Goal: Task Accomplishment & Management: Manage account settings

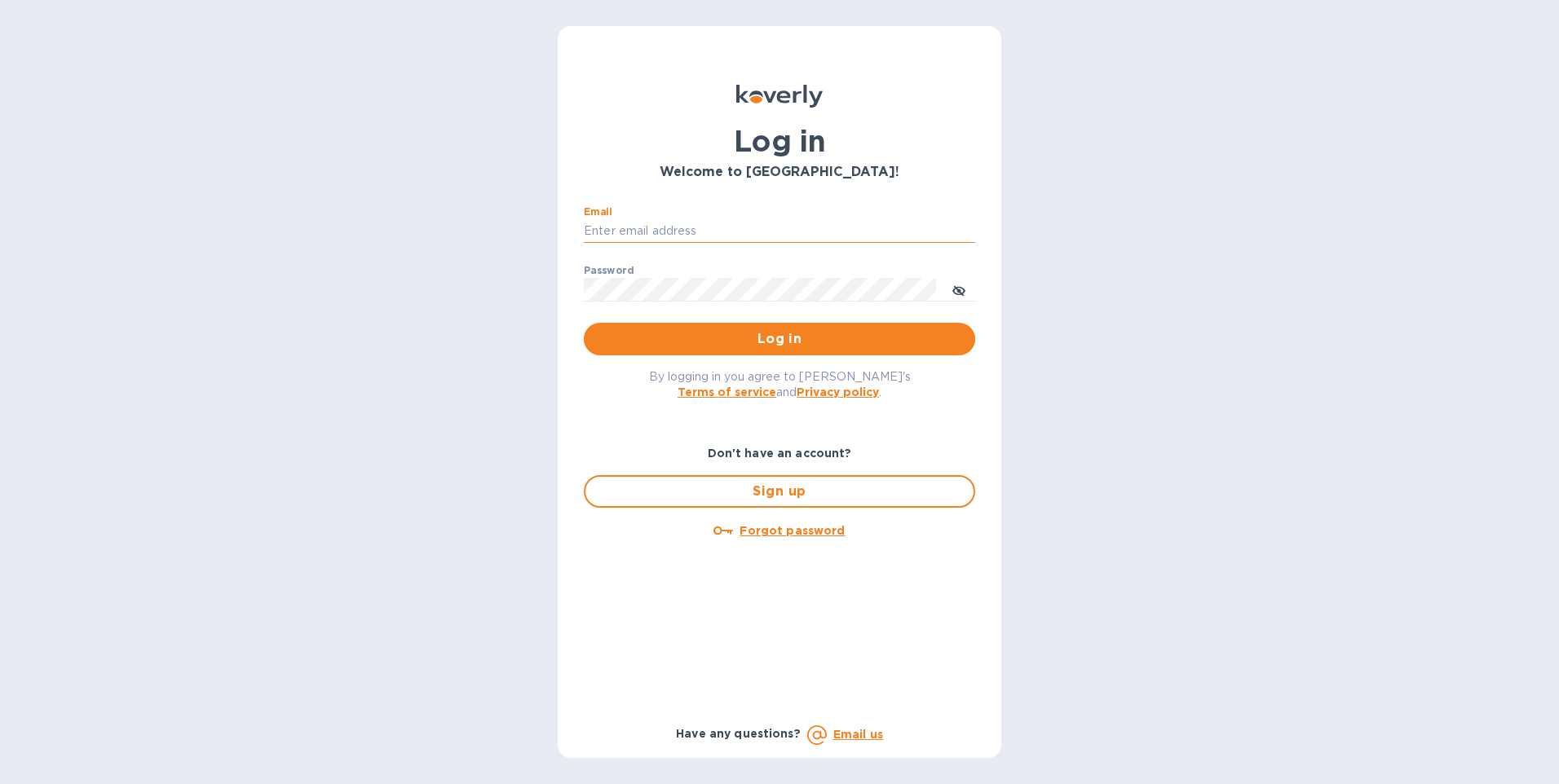
click at [644, 225] on input "Email" at bounding box center [779, 231] width 392 height 24
type input "G"
type input "gzall@zallandsons.com"
click at [962, 288] on icon "toggle password visibility" at bounding box center [959, 290] width 13 height 8
click at [798, 343] on span "Log in" at bounding box center [779, 339] width 365 height 20
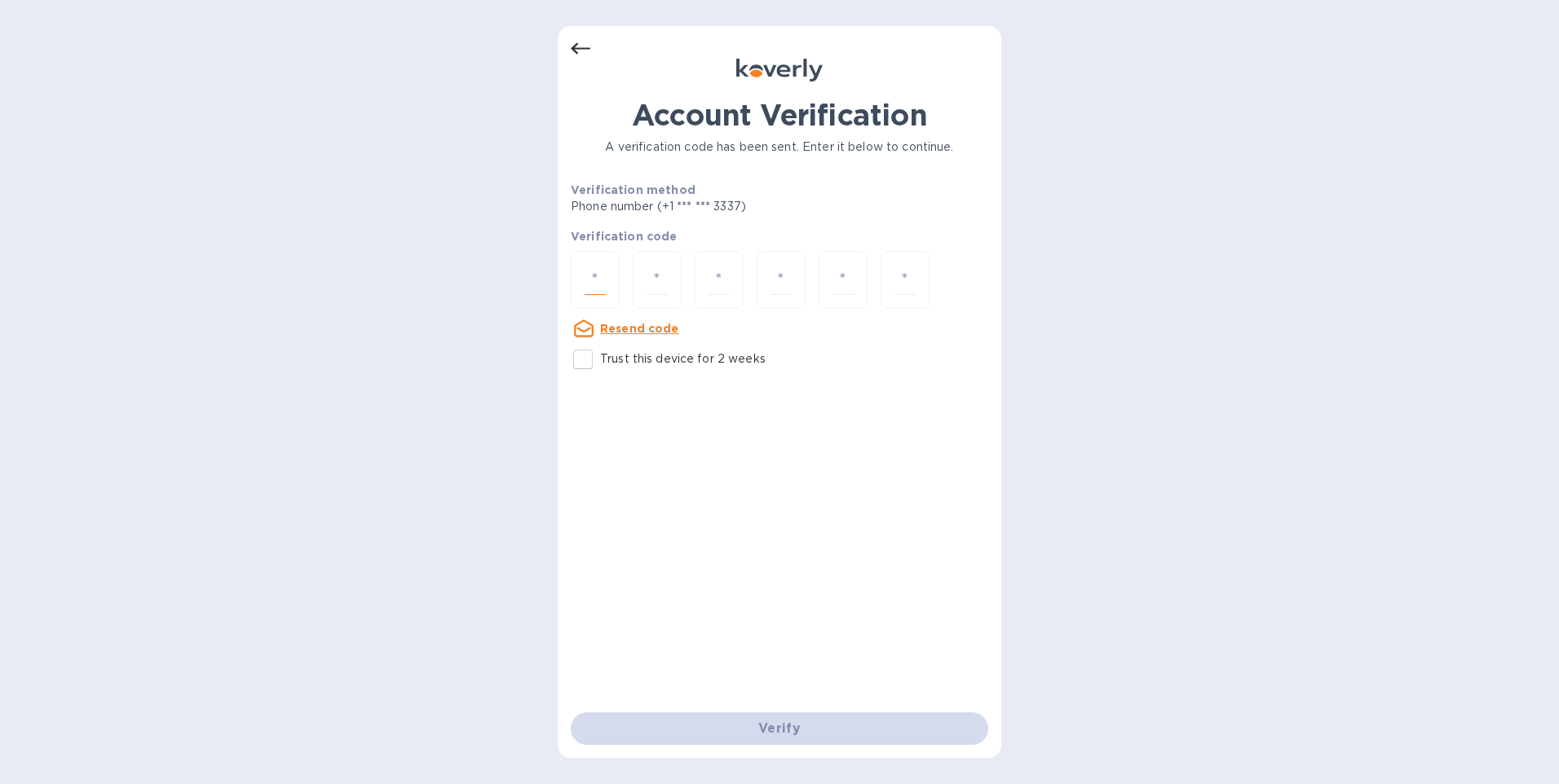
click at [597, 287] on input "number" at bounding box center [595, 280] width 22 height 30
type input "1"
type input "2"
type input "5"
type input "8"
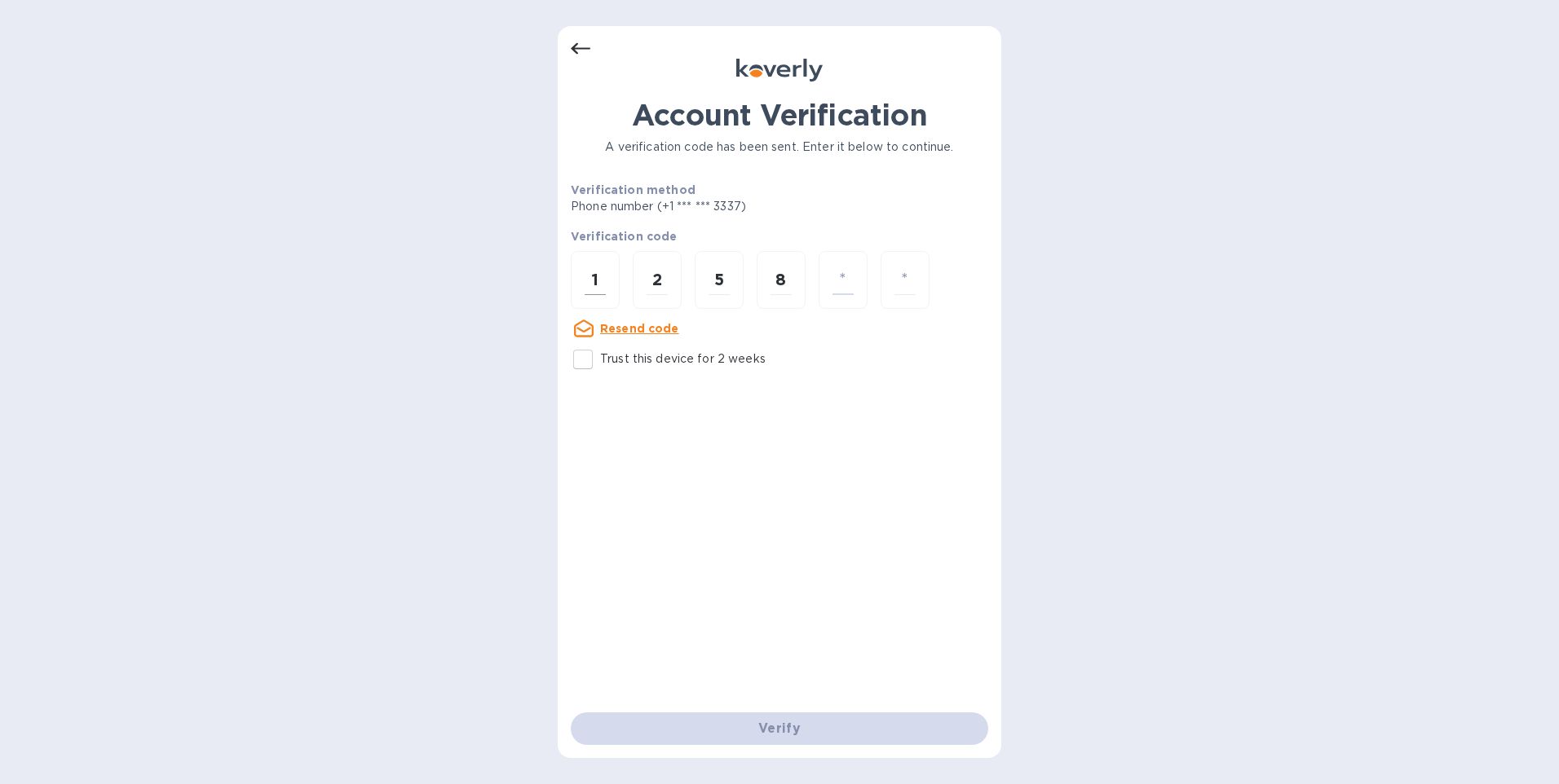
type input "4"
type input "7"
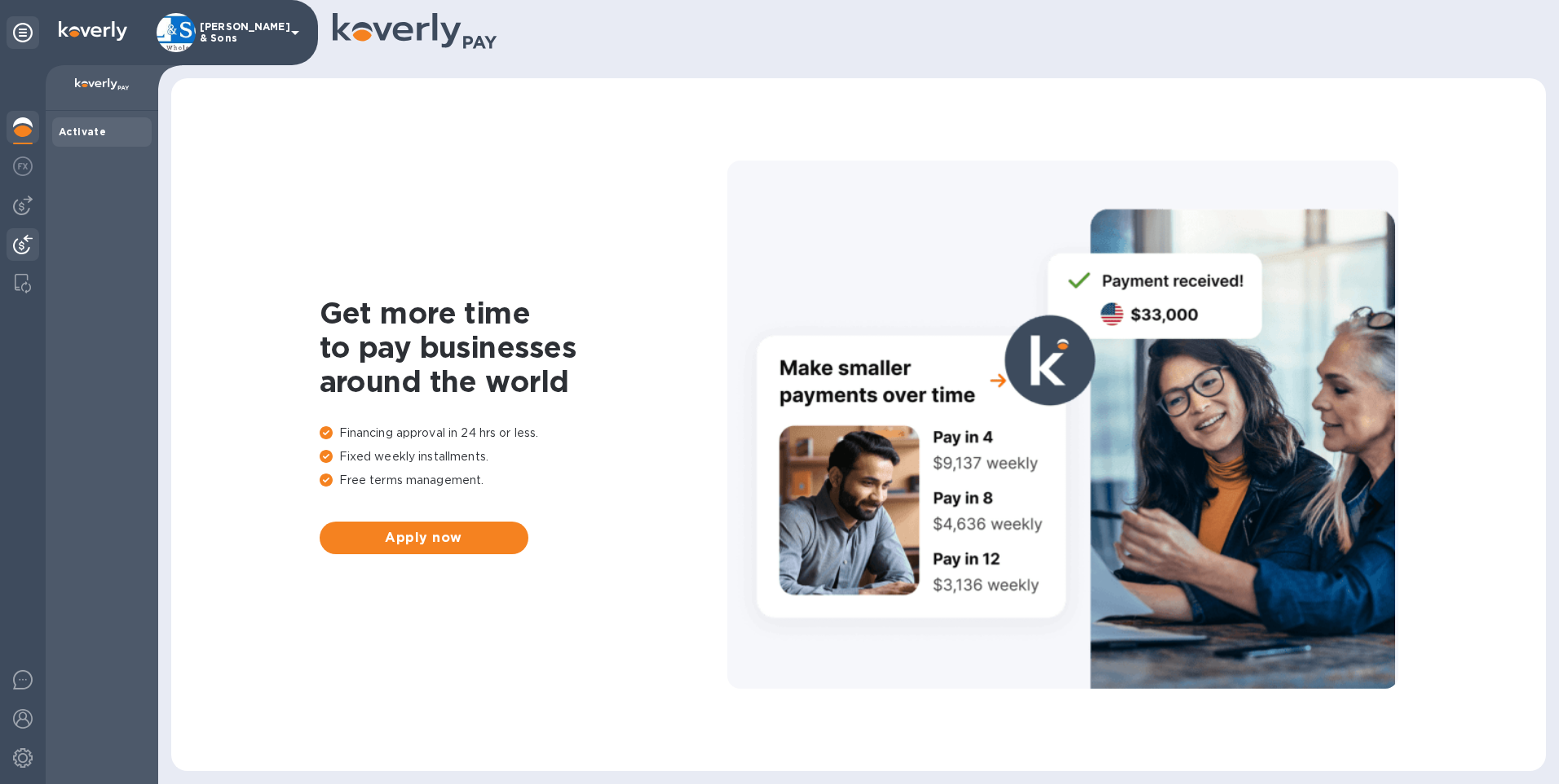
click at [18, 239] on img at bounding box center [22, 244] width 20 height 20
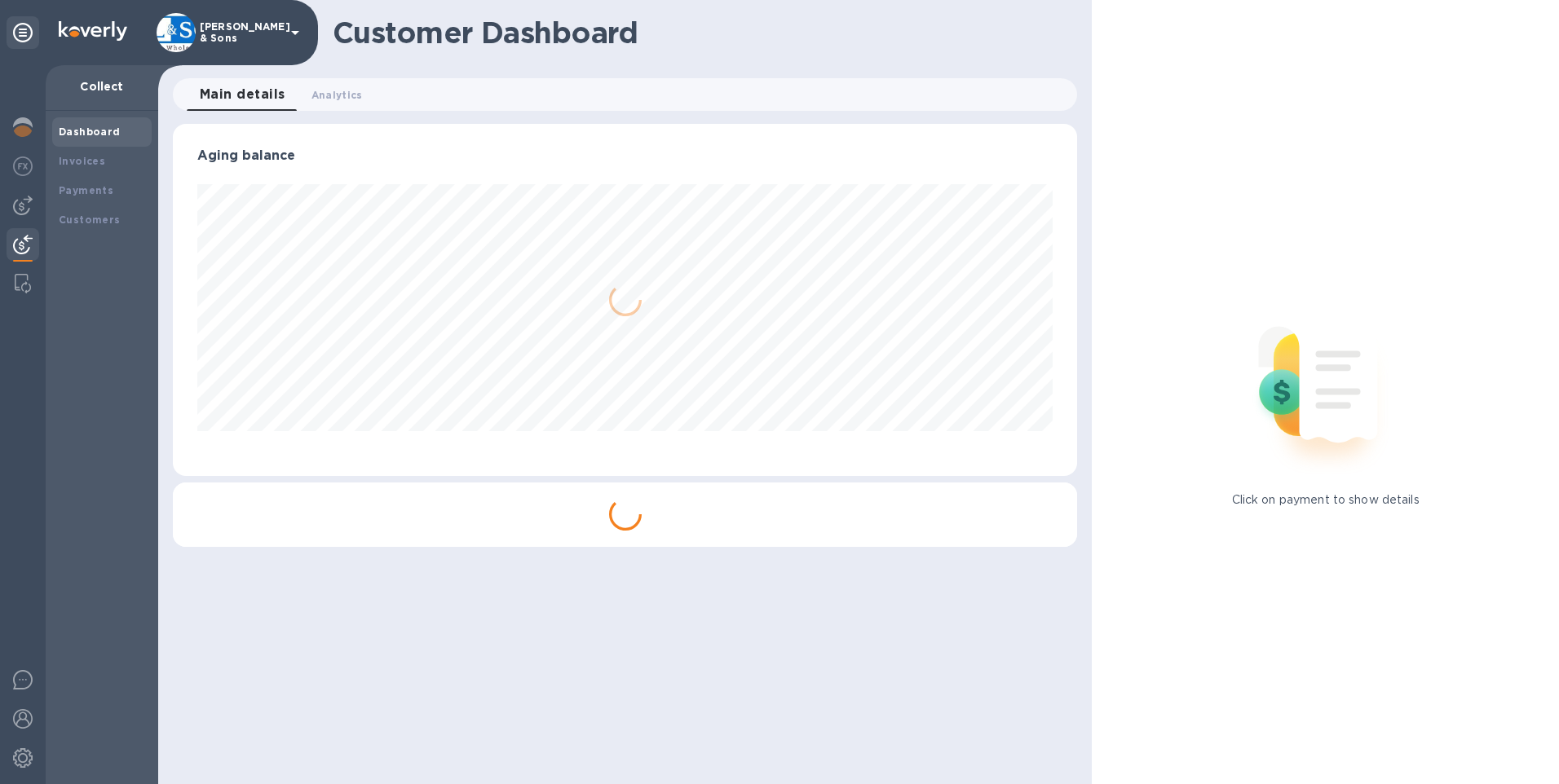
scroll to position [814950, 814649]
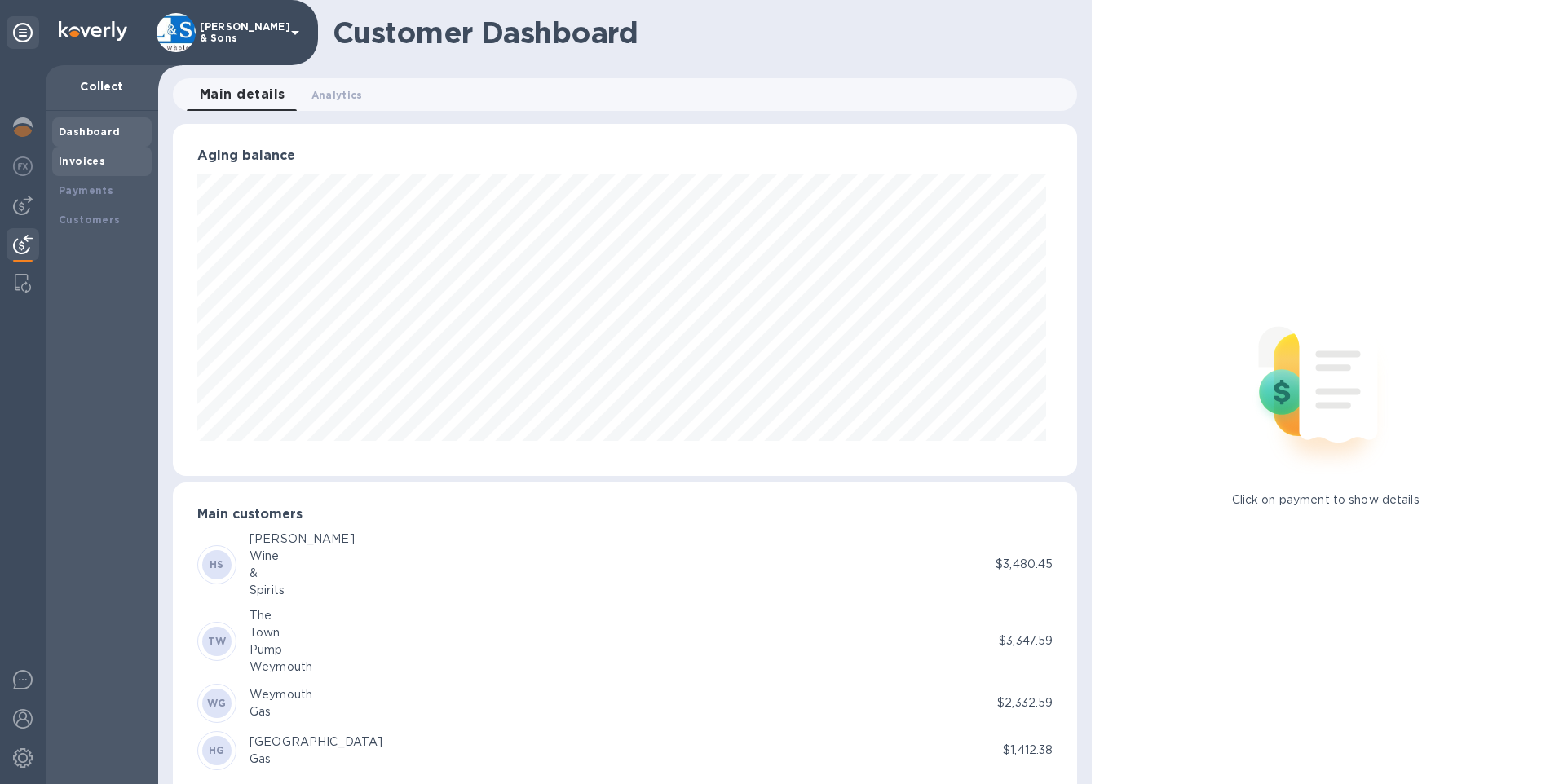
click at [80, 156] on b "Invoices" at bounding box center [82, 161] width 46 height 12
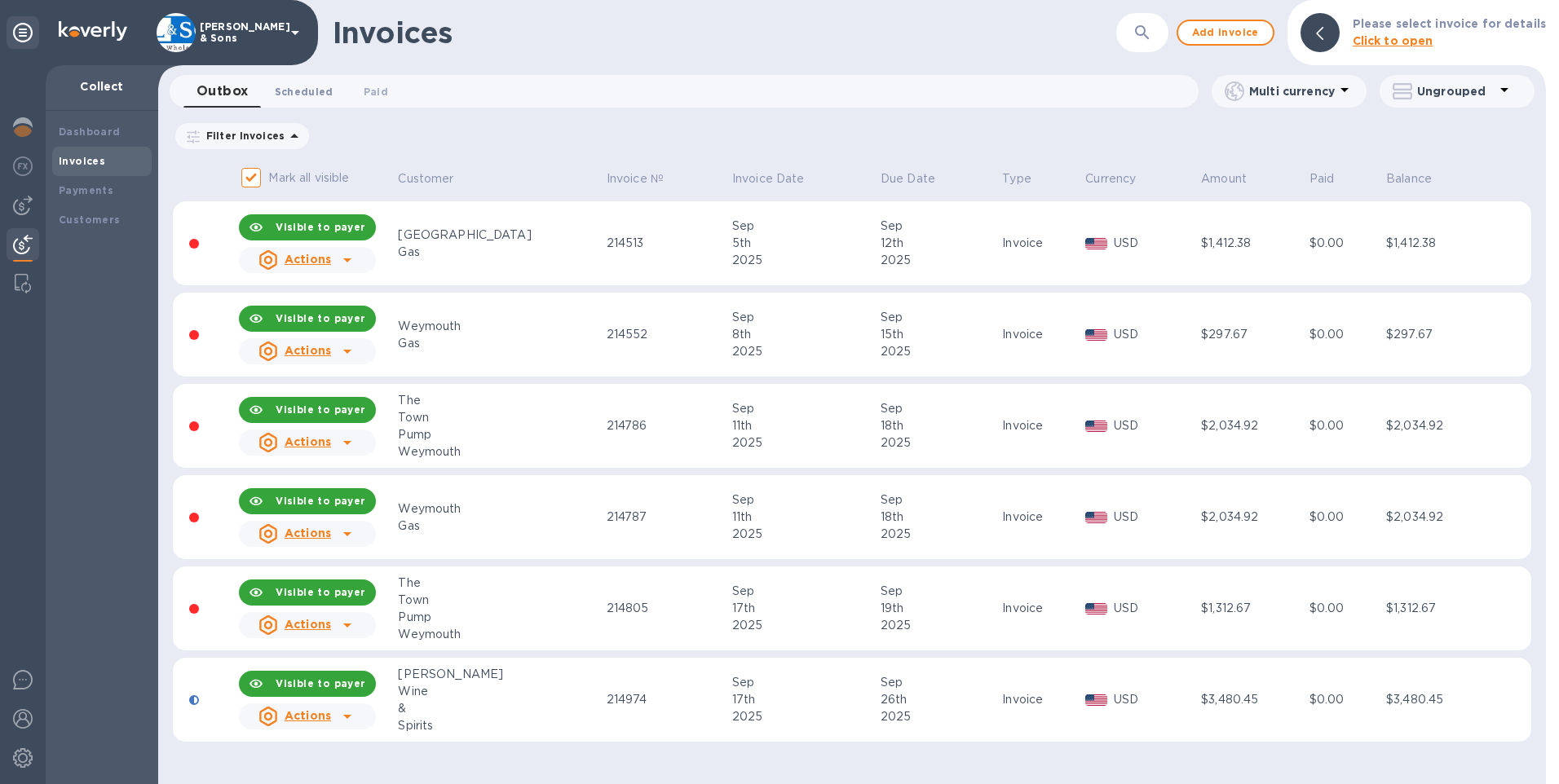
click at [287, 99] on span "Scheduled 0" at bounding box center [304, 92] width 59 height 17
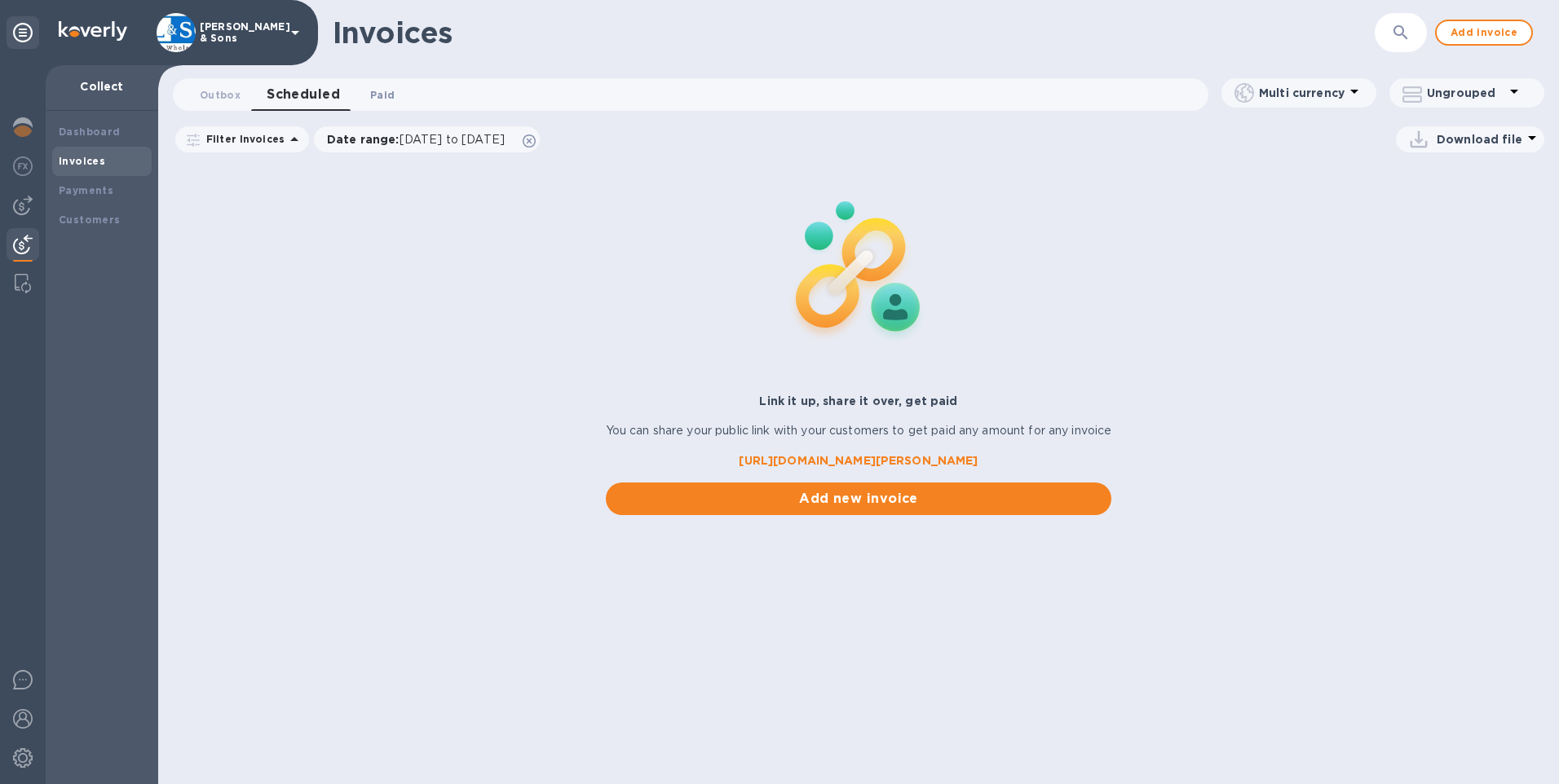
click at [382, 91] on span "Paid 0" at bounding box center [382, 95] width 24 height 17
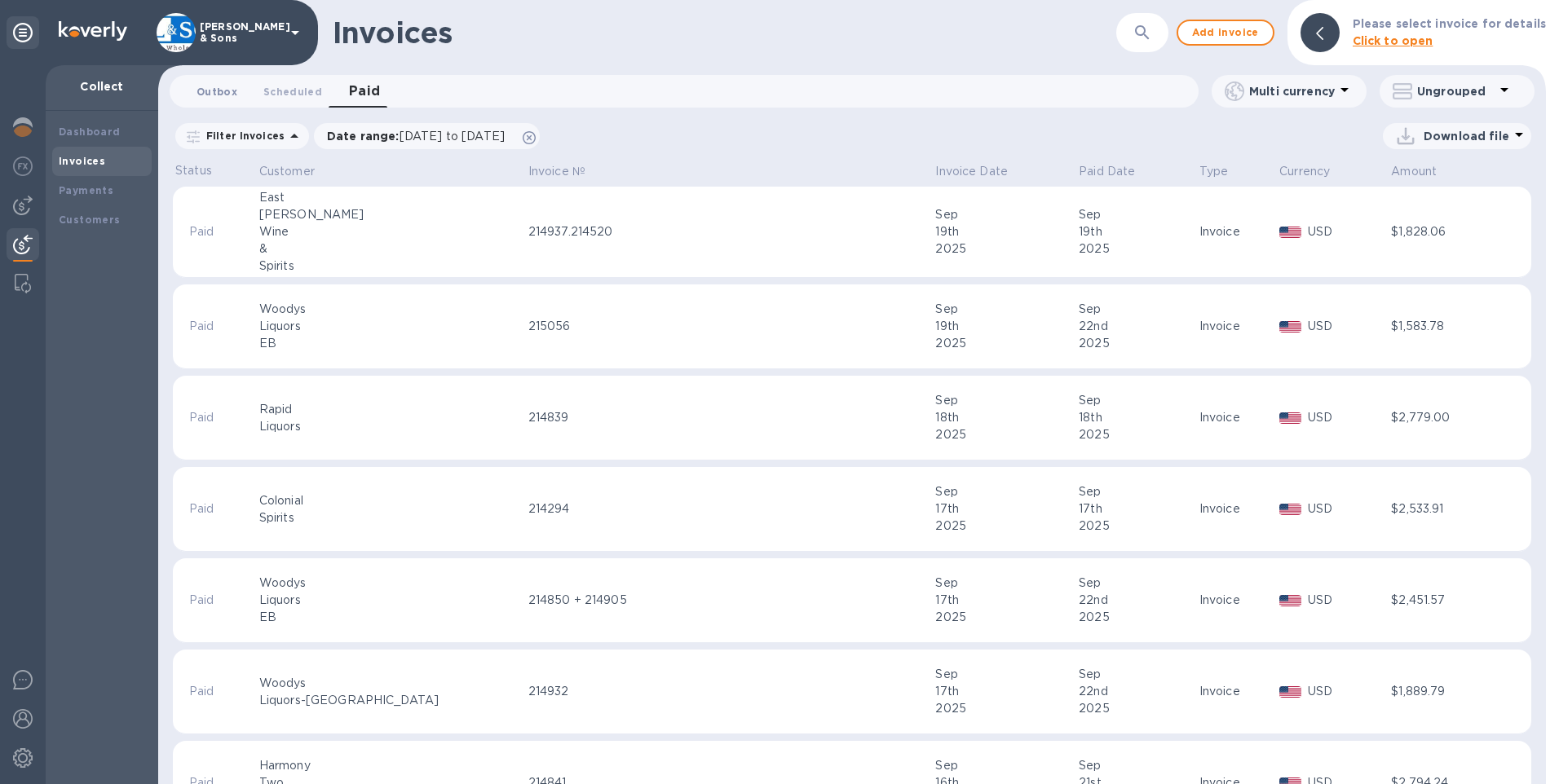
click at [209, 92] on span "Outbox 0" at bounding box center [216, 92] width 40 height 17
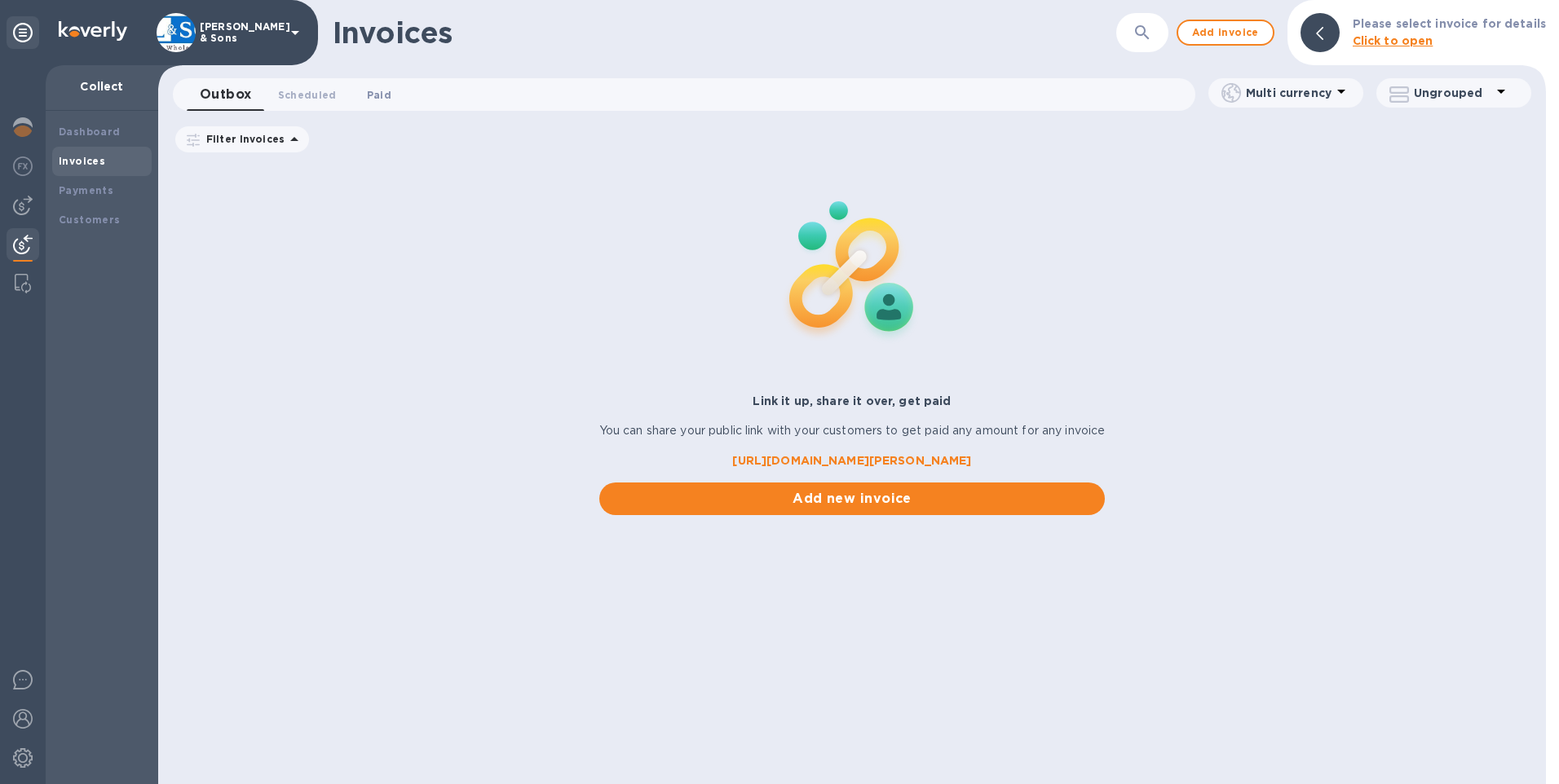
click at [378, 96] on span "Paid 0" at bounding box center [379, 95] width 24 height 17
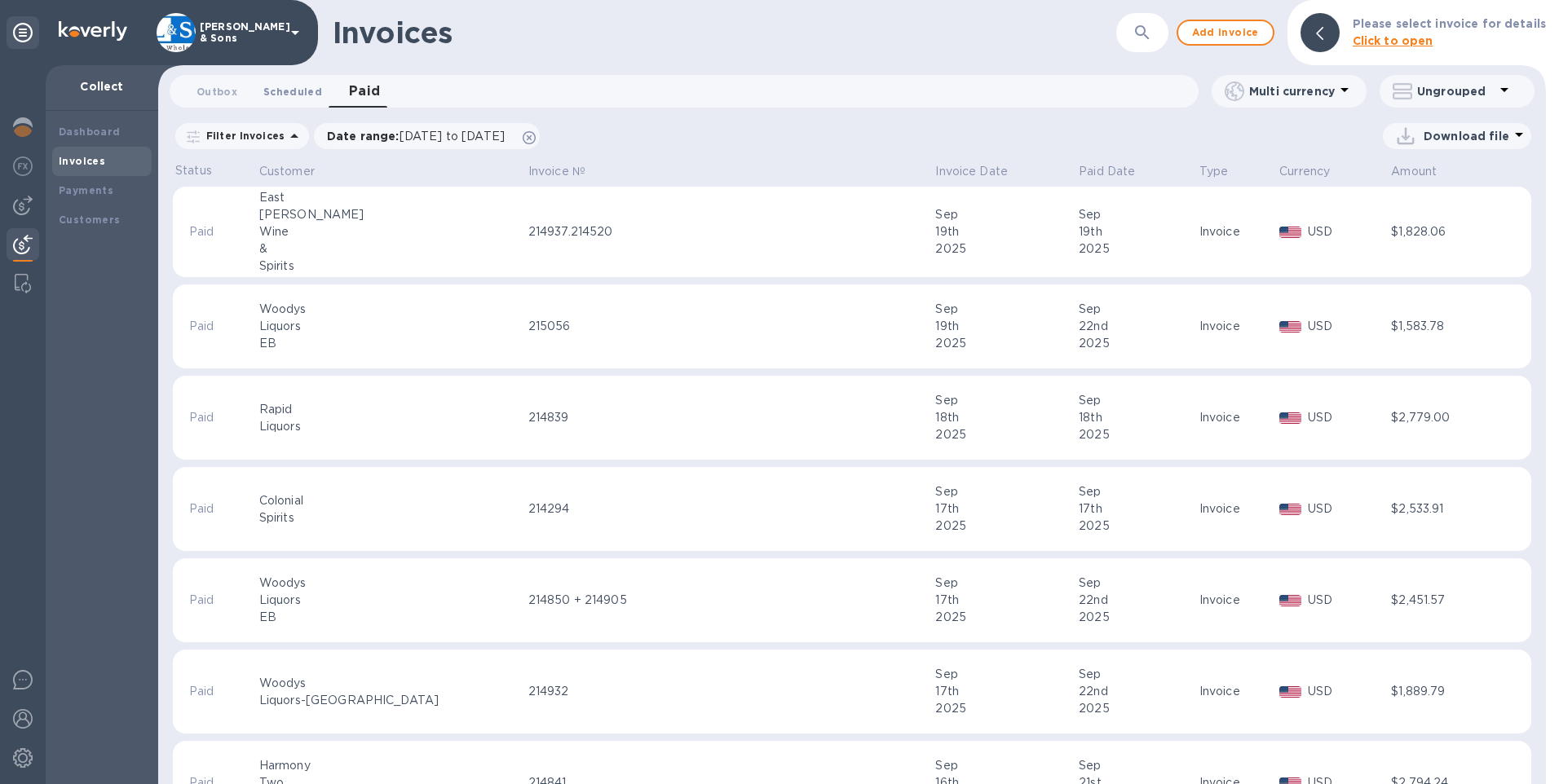
click at [288, 80] on button "Scheduled 0" at bounding box center [293, 91] width 85 height 33
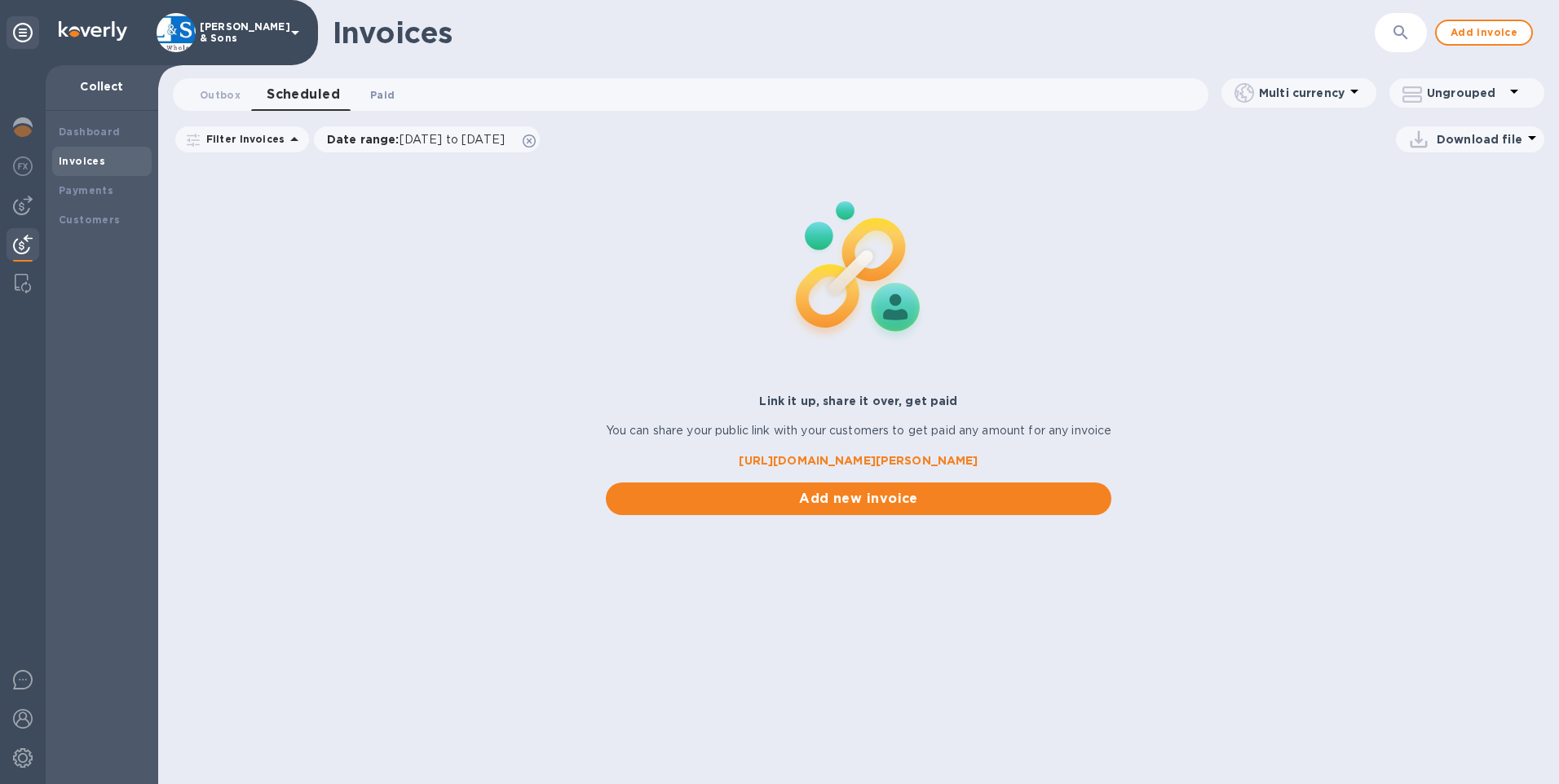
click at [374, 101] on span "Paid 0" at bounding box center [382, 95] width 24 height 17
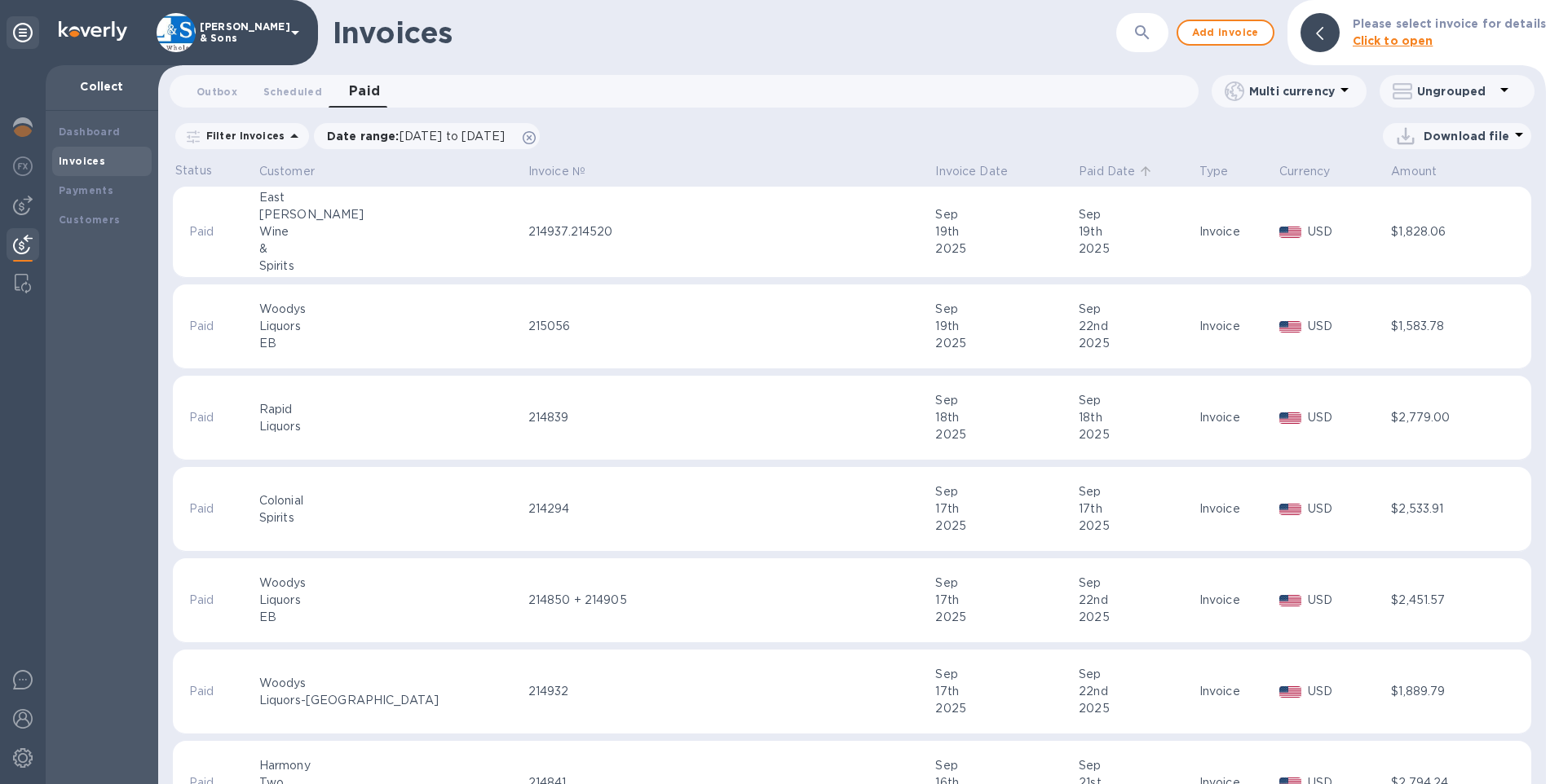
click at [1079, 176] on p "Paid Date" at bounding box center [1106, 171] width 56 height 17
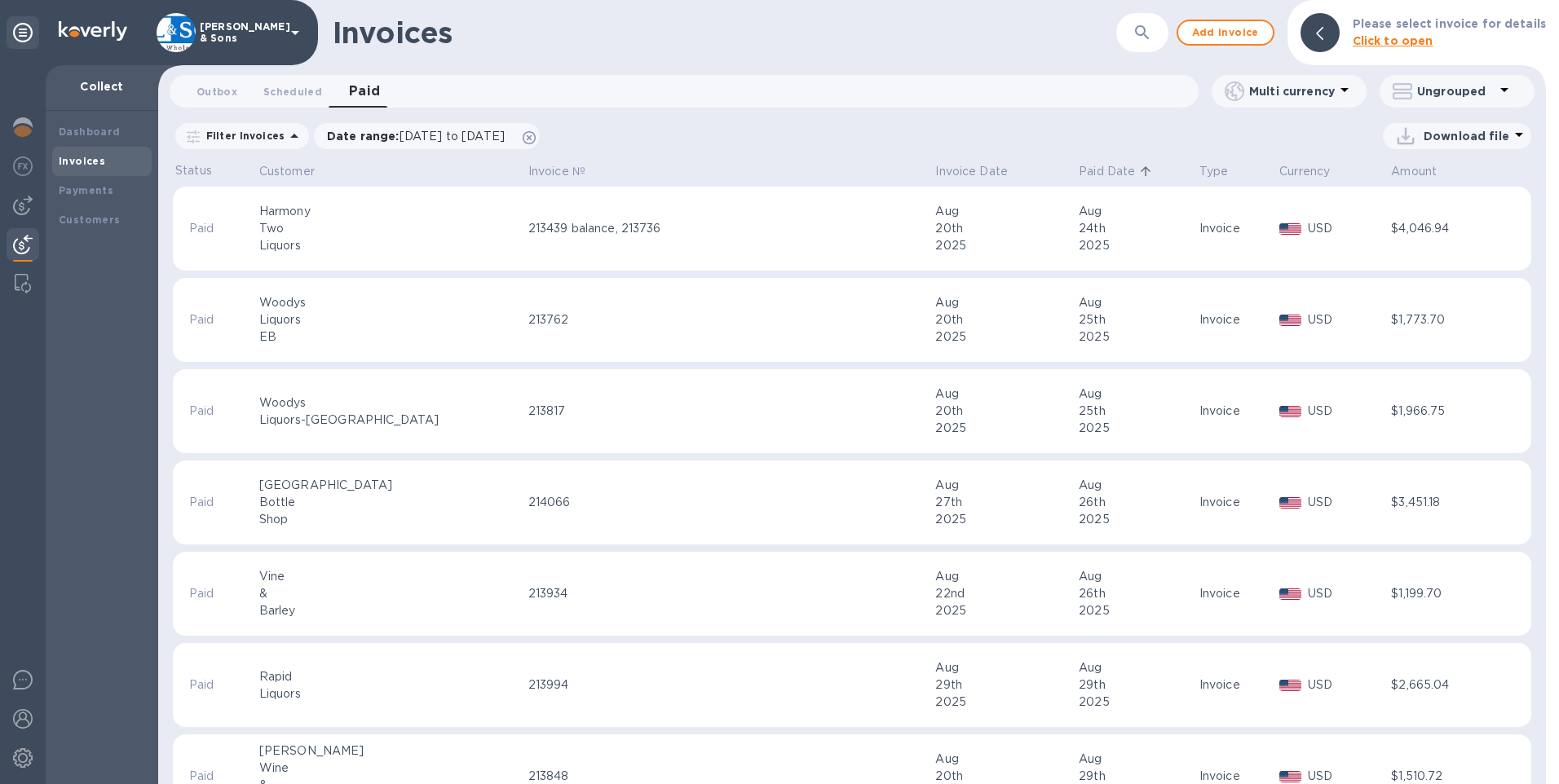
click at [1079, 170] on p "Paid Date" at bounding box center [1106, 171] width 56 height 17
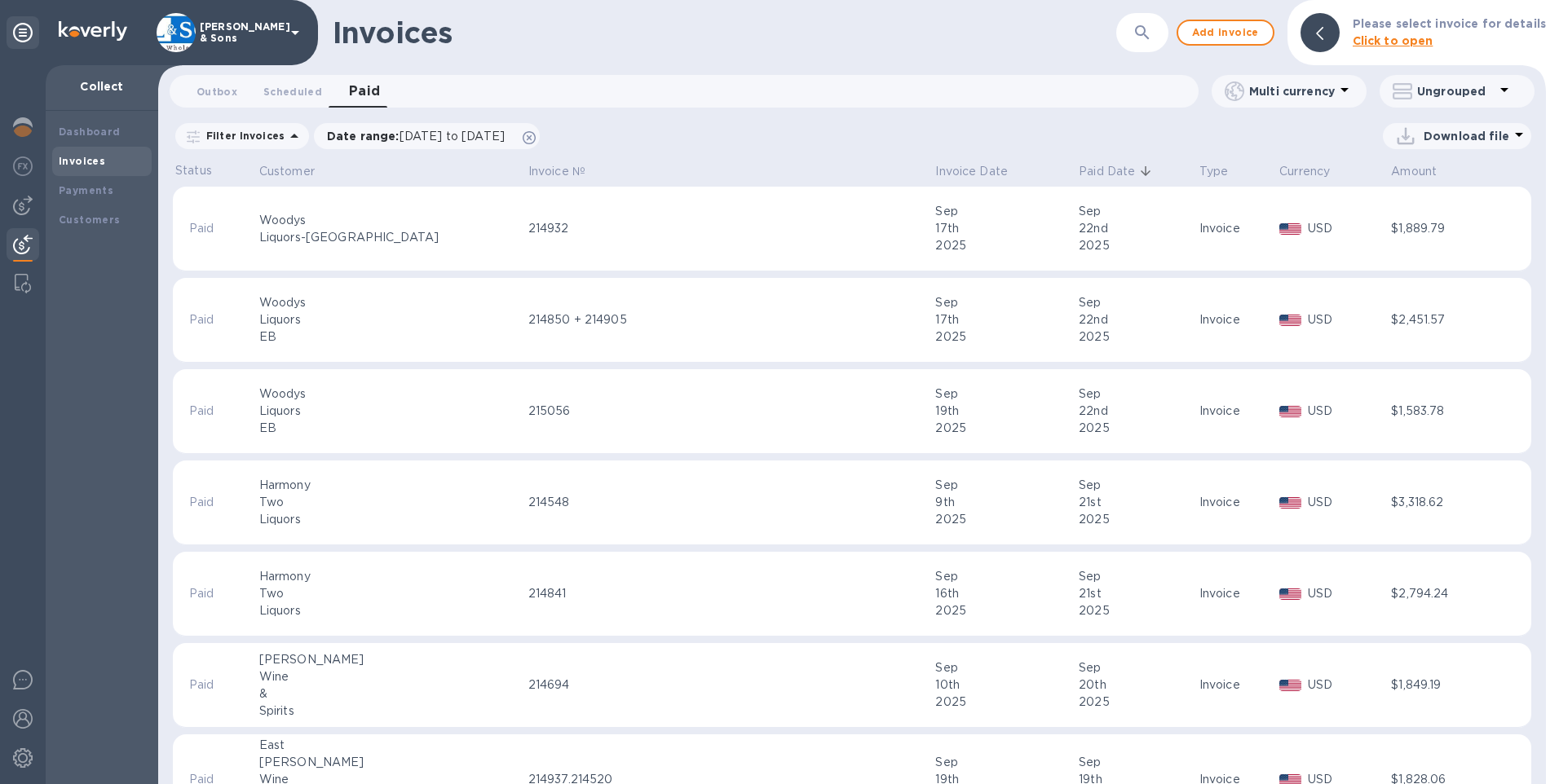
click at [269, 141] on p "Filter Invoices" at bounding box center [242, 136] width 85 height 14
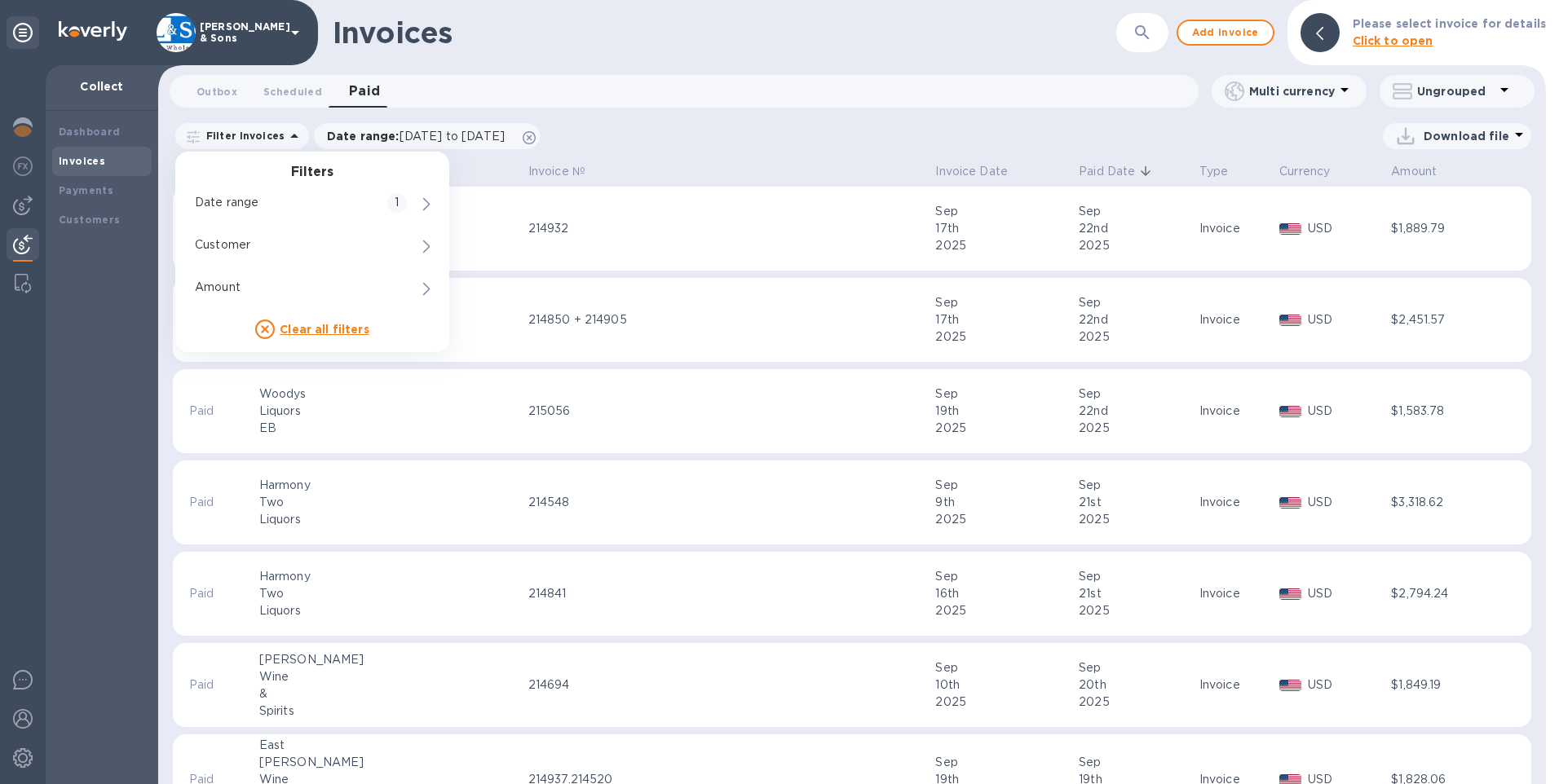
click at [643, 151] on div "Filter Invoices Filters Date range 1 Customer 0 Amount Clear all filters Date r…" at bounding box center [852, 136] width 1358 height 31
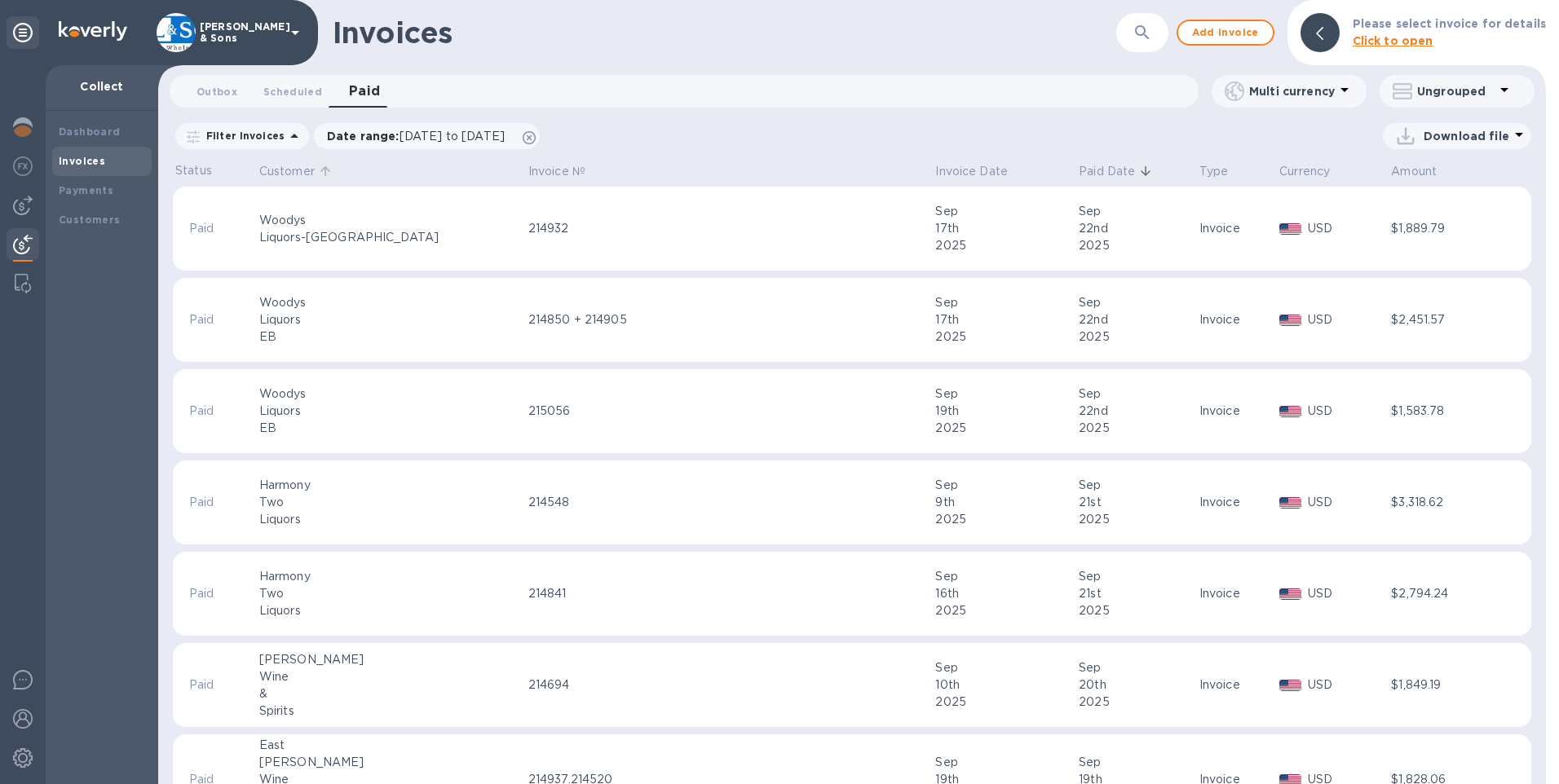
click at [288, 170] on p "Customer" at bounding box center [287, 171] width 55 height 17
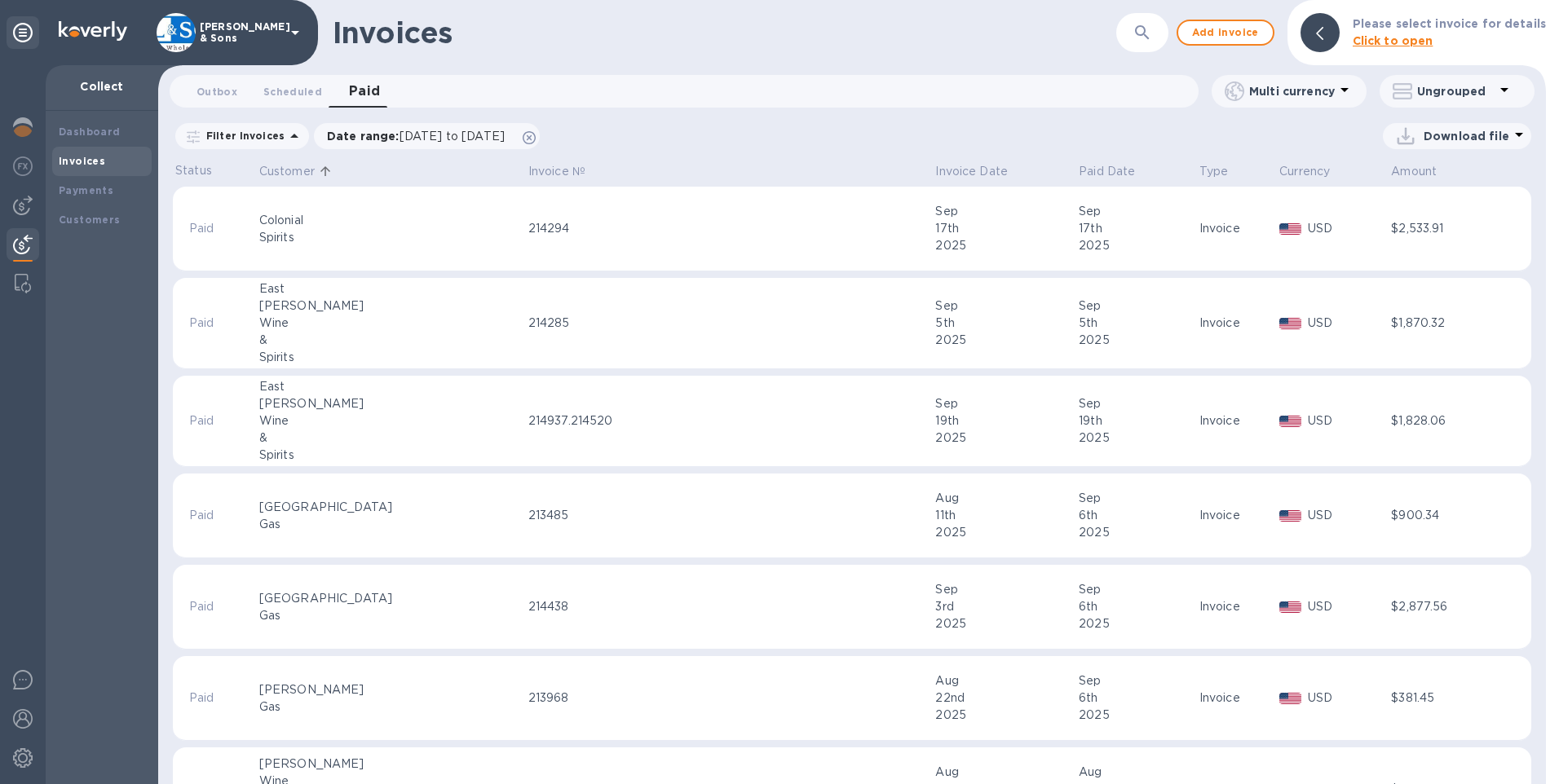
click at [269, 138] on p "Filter Invoices" at bounding box center [242, 136] width 85 height 14
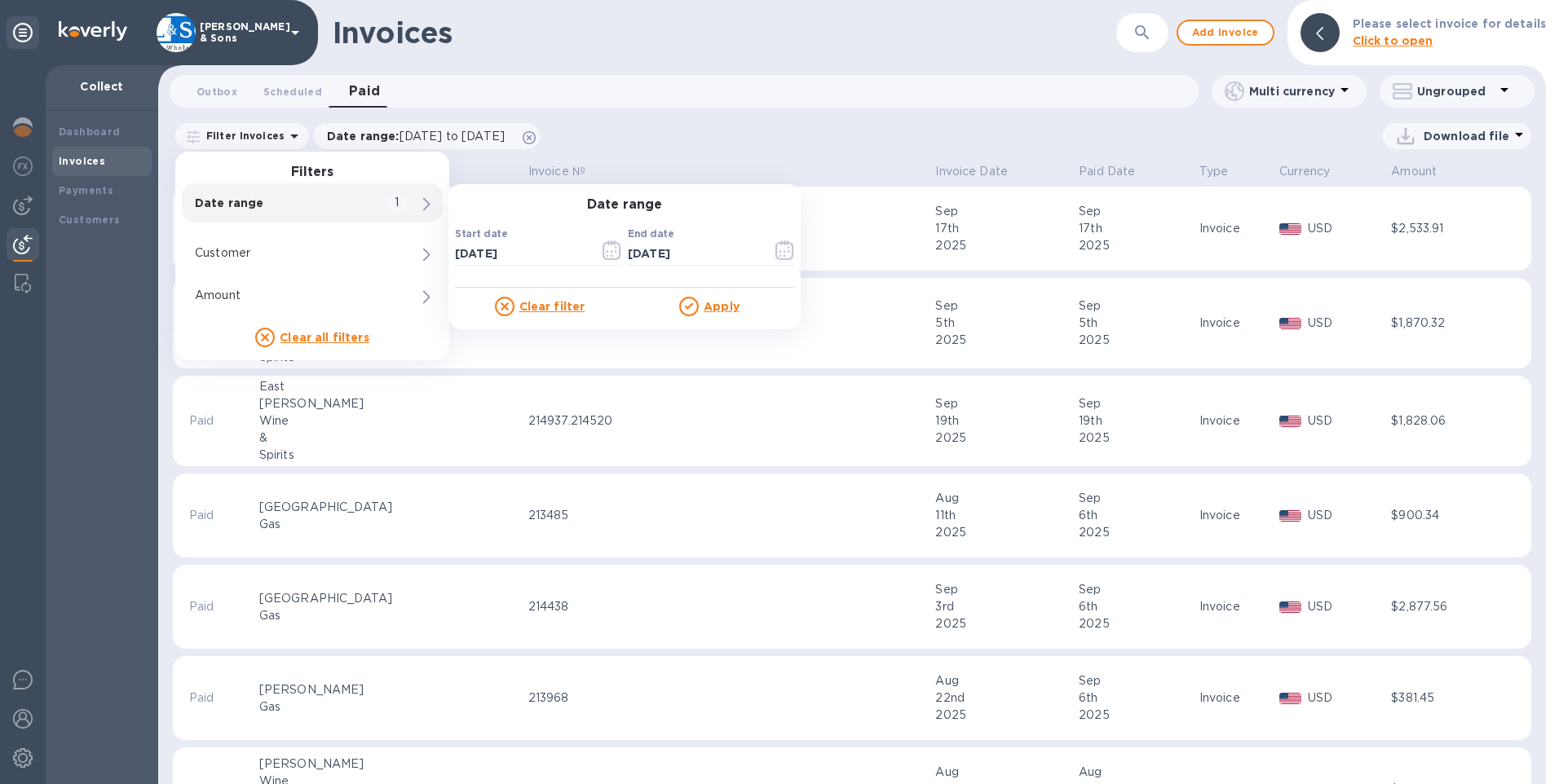
click at [745, 125] on div "Download file" at bounding box center [1039, 136] width 984 height 26
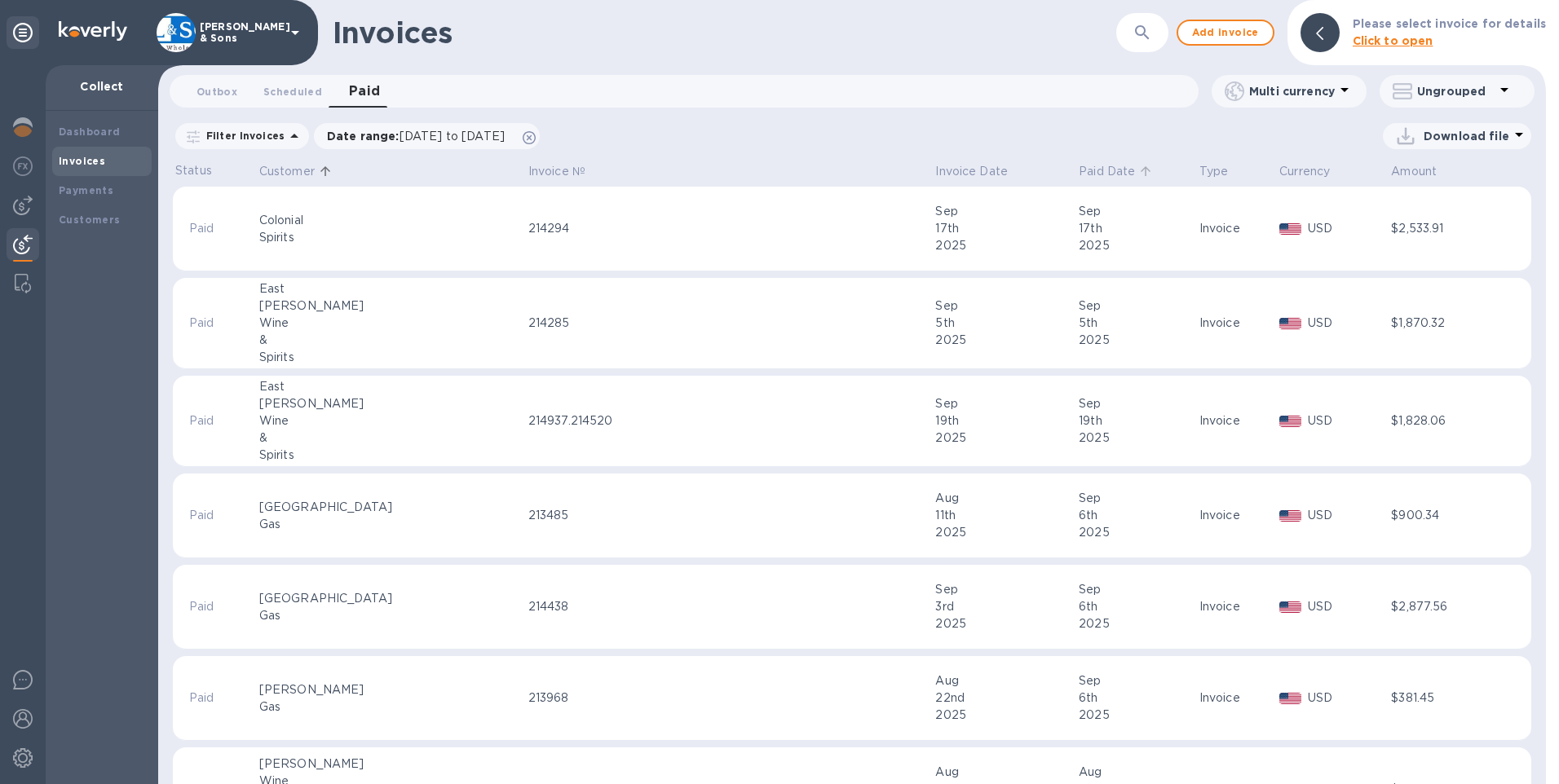
click at [1079, 171] on p "Paid Date" at bounding box center [1106, 171] width 56 height 17
